Goal: Task Accomplishment & Management: Manage account settings

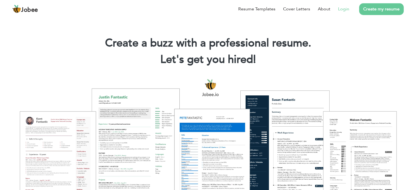
click at [345, 7] on link "Login" at bounding box center [343, 9] width 11 height 7
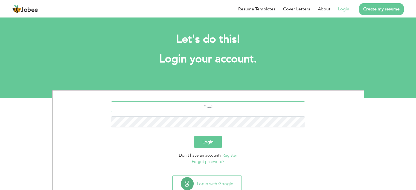
click at [223, 107] on input "text" at bounding box center [208, 106] width 194 height 11
type input "[EMAIL_ADDRESS][DOMAIN_NAME]"
click at [210, 141] on button "Login" at bounding box center [208, 142] width 28 height 12
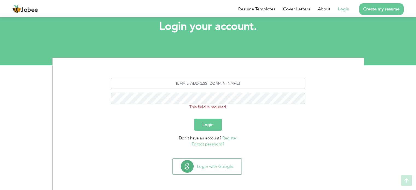
scroll to position [32, 0]
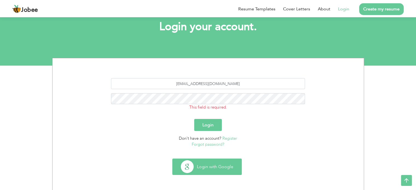
click at [223, 167] on button "Login with Google" at bounding box center [206, 167] width 69 height 16
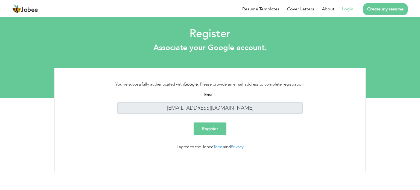
click at [211, 132] on input "Register" at bounding box center [209, 128] width 33 height 13
click at [348, 8] on link "Login" at bounding box center [347, 9] width 11 height 7
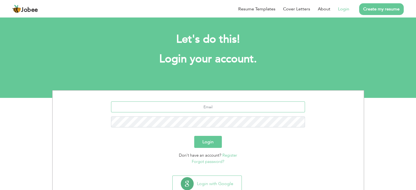
click at [211, 109] on input "text" at bounding box center [208, 106] width 194 height 11
type input "[EMAIL_ADDRESS][DOMAIN_NAME]"
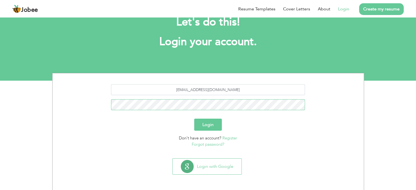
click at [194, 119] on button "Login" at bounding box center [208, 125] width 28 height 12
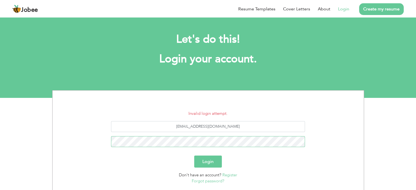
click at [194, 155] on button "Login" at bounding box center [208, 161] width 28 height 12
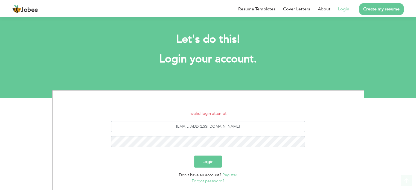
scroll to position [37, 0]
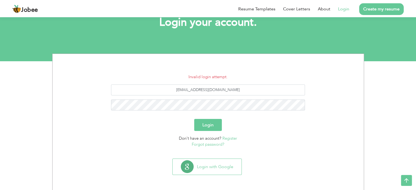
click at [210, 144] on link "Forgot password?" at bounding box center [208, 144] width 33 height 5
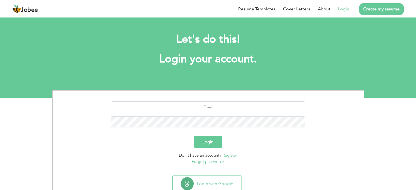
click at [345, 7] on link "Login" at bounding box center [343, 9] width 11 height 7
click at [202, 110] on input "text" at bounding box center [208, 106] width 194 height 11
type input "haidarakbar992@outlook.com"
click at [233, 110] on input "haidarakbar992@outlook.com" at bounding box center [208, 106] width 194 height 11
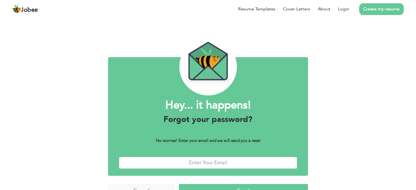
scroll to position [14, 0]
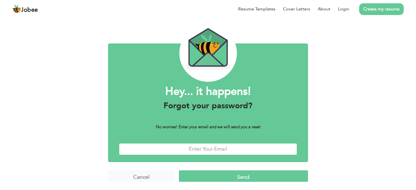
click at [210, 151] on input "text" at bounding box center [208, 149] width 178 height 12
type input "[EMAIL_ADDRESS][DOMAIN_NAME]"
click at [223, 177] on input "Send" at bounding box center [243, 176] width 129 height 12
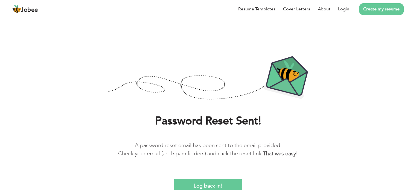
scroll to position [1, 0]
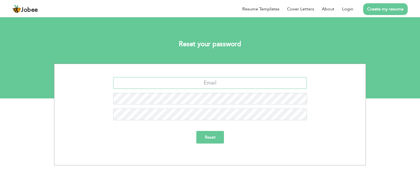
click at [223, 83] on input "text" at bounding box center [210, 83] width 194 height 12
type input "[EMAIL_ADDRESS][DOMAIN_NAME]"
click at [196, 131] on input "Reset" at bounding box center [210, 137] width 28 height 13
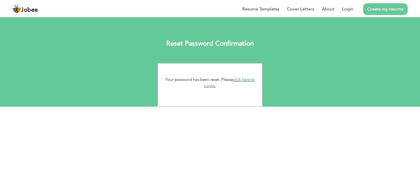
click at [249, 80] on link "click here to Login." at bounding box center [229, 83] width 51 height 12
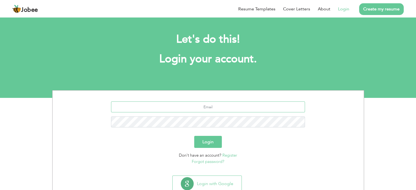
click at [212, 110] on input "text" at bounding box center [208, 106] width 194 height 11
type input "[EMAIL_ADDRESS][DOMAIN_NAME]"
click at [194, 136] on button "Login" at bounding box center [208, 142] width 28 height 12
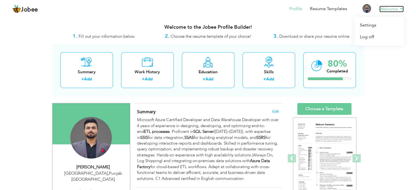
click at [384, 7] on link "Welcome" at bounding box center [391, 9] width 24 height 7
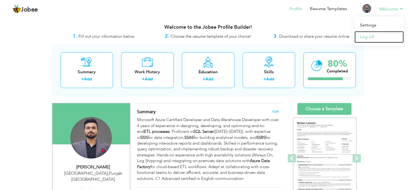
click at [369, 37] on link "Log off" at bounding box center [378, 37] width 49 height 12
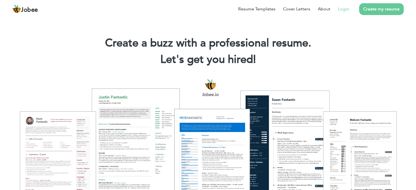
click at [344, 10] on link "Login" at bounding box center [343, 9] width 11 height 7
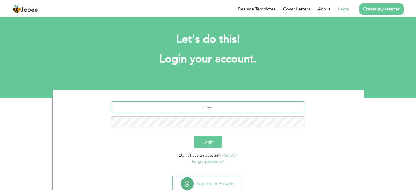
click at [200, 111] on input "text" at bounding box center [208, 106] width 194 height 11
drag, startPoint x: 236, startPoint y: 106, endPoint x: 212, endPoint y: 107, distance: 24.1
click at [212, 107] on input "haidarakbar992@outlook.com" at bounding box center [208, 106] width 194 height 11
type input "[EMAIL_ADDRESS][DOMAIN_NAME]"
click at [221, 161] on link "Forgot password?" at bounding box center [208, 161] width 33 height 5
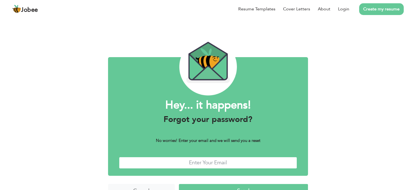
click at [210, 160] on input "text" at bounding box center [208, 163] width 178 height 12
type input "[EMAIL_ADDRESS][DOMAIN_NAME]"
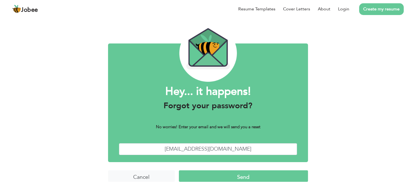
click at [230, 171] on input "Send" at bounding box center [243, 176] width 129 height 12
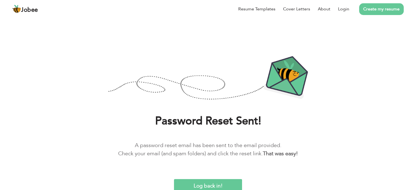
scroll to position [1, 0]
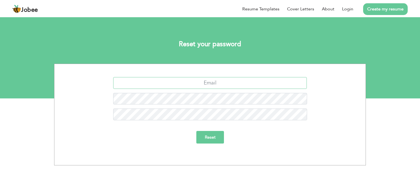
click at [223, 84] on input "text" at bounding box center [210, 83] width 194 height 12
type input "[EMAIL_ADDRESS][DOMAIN_NAME]"
click at [196, 131] on input "Reset" at bounding box center [210, 137] width 28 height 13
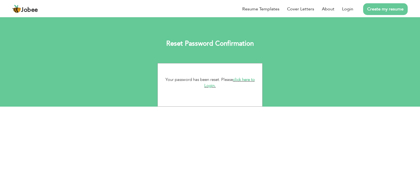
click at [244, 81] on link "click here to Login." at bounding box center [229, 83] width 51 height 12
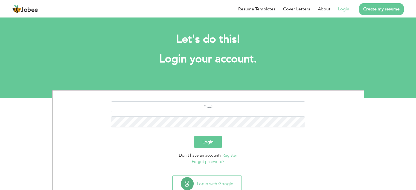
click at [215, 112] on div at bounding box center [208, 116] width 303 height 30
click at [216, 109] on input "text" at bounding box center [208, 106] width 194 height 11
drag, startPoint x: 239, startPoint y: 107, endPoint x: 213, endPoint y: 107, distance: 26.2
click at [213, 107] on input "haidarakbar992@outlook.com" at bounding box center [208, 106] width 194 height 11
type input "[EMAIL_ADDRESS][DOMAIN_NAME]"
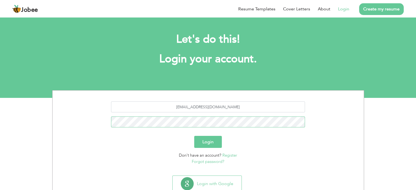
click at [194, 136] on button "Login" at bounding box center [208, 142] width 28 height 12
